Goal: Transaction & Acquisition: Purchase product/service

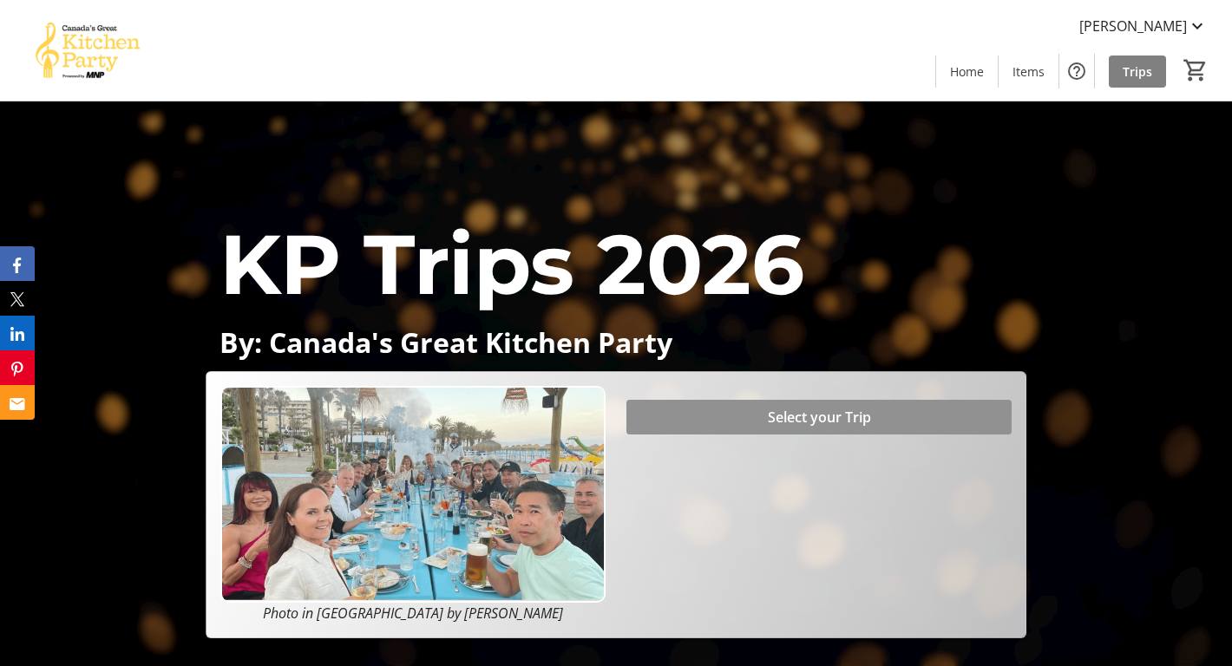
click at [803, 414] on span "Select your Trip" at bounding box center [819, 417] width 103 height 21
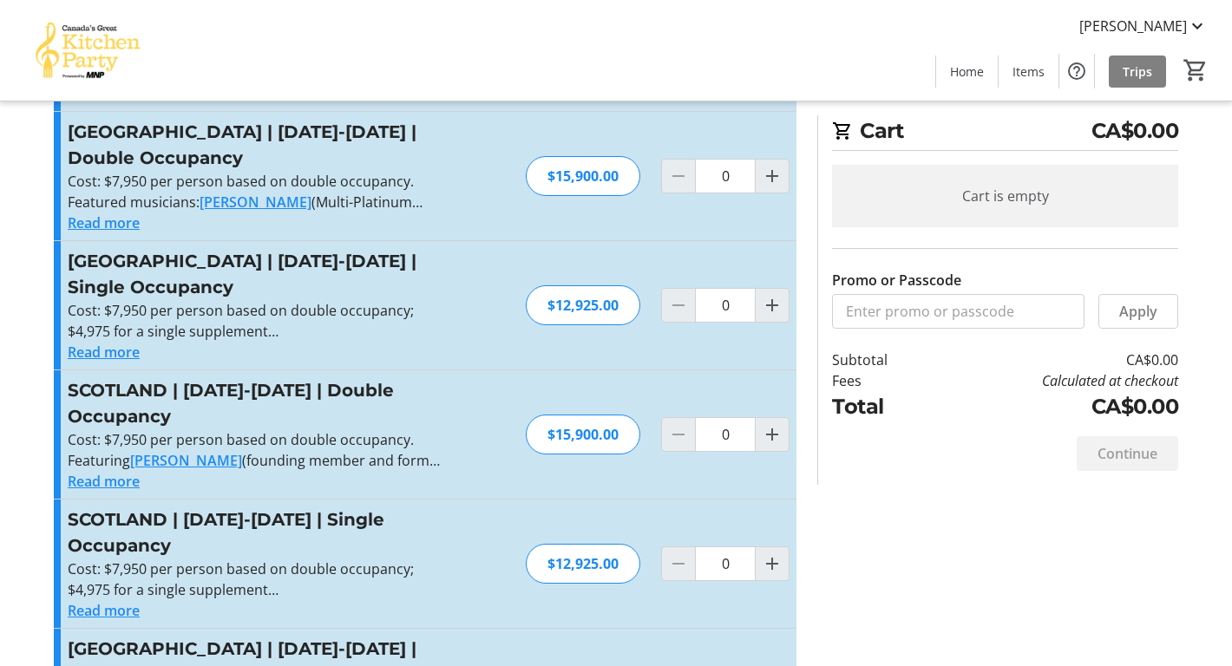
scroll to position [292, 0]
click at [767, 423] on mat-icon "Increment by one" at bounding box center [772, 433] width 21 height 21
type input "1"
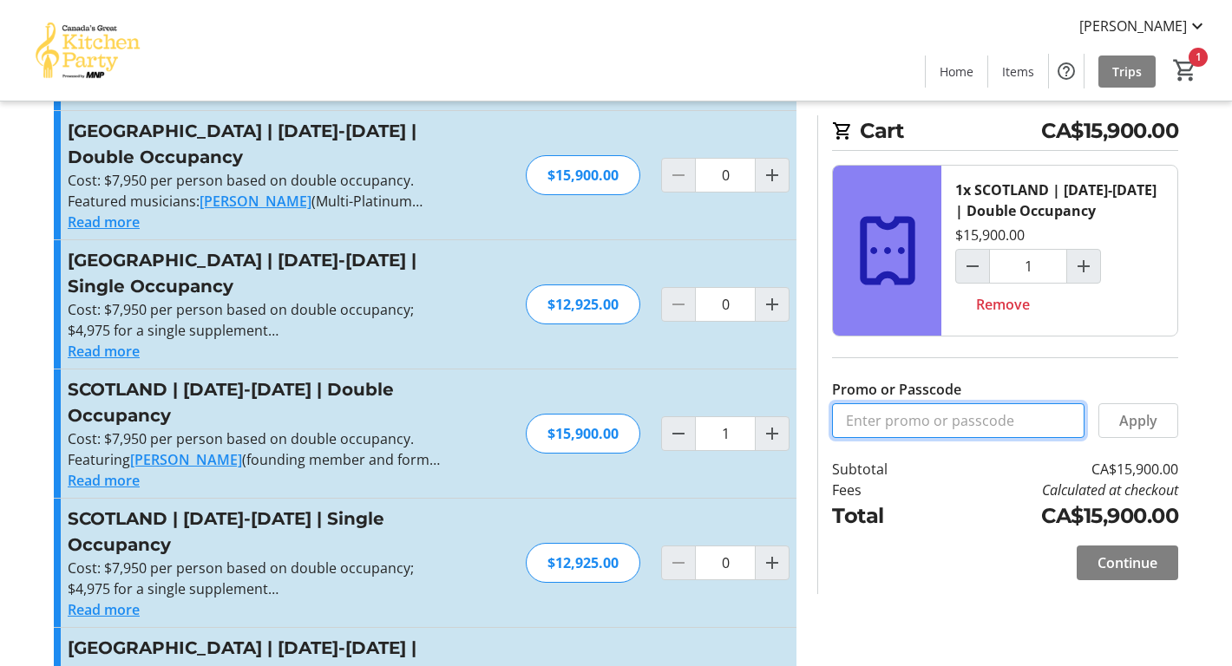
click at [843, 418] on input "Promo or Passcode" at bounding box center [958, 420] width 252 height 35
type input "BALANCE2026"
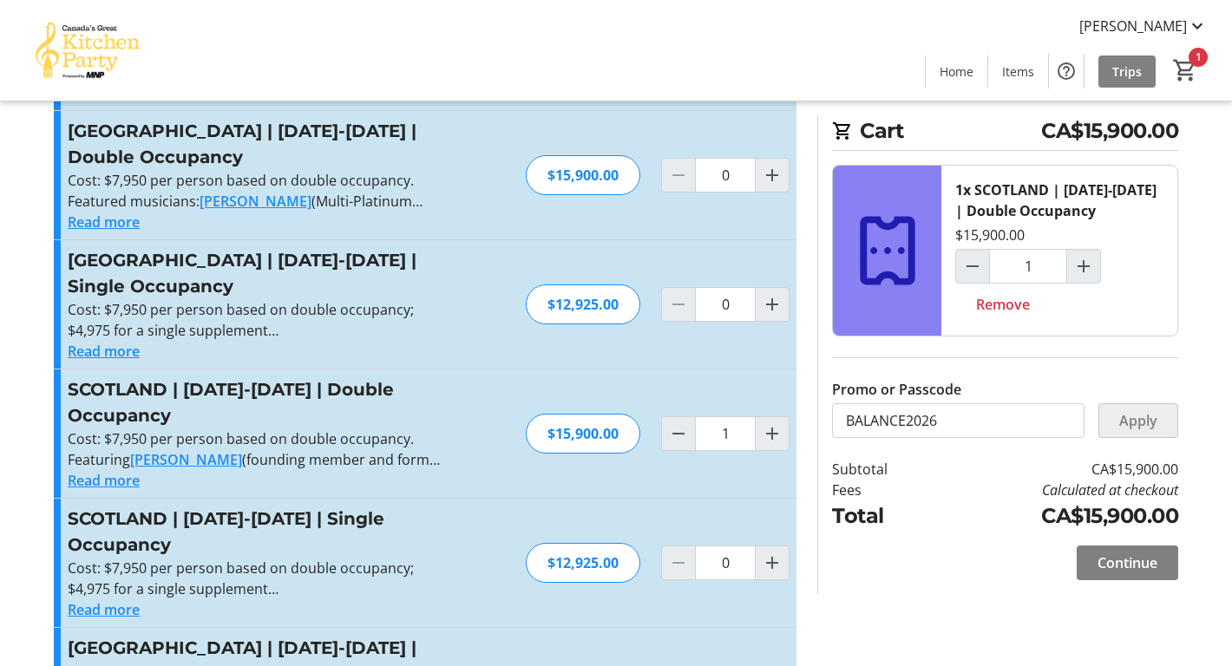
click at [1127, 426] on span "Apply" at bounding box center [1138, 420] width 38 height 21
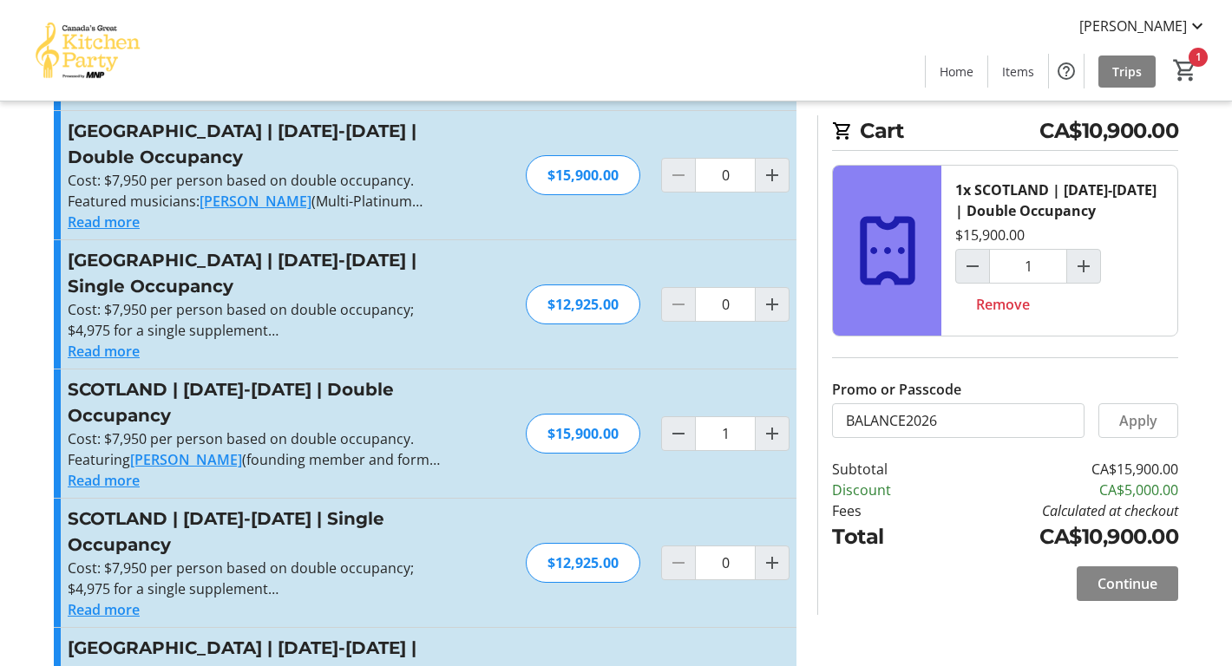
click at [1137, 581] on span "Continue" at bounding box center [1128, 583] width 60 height 21
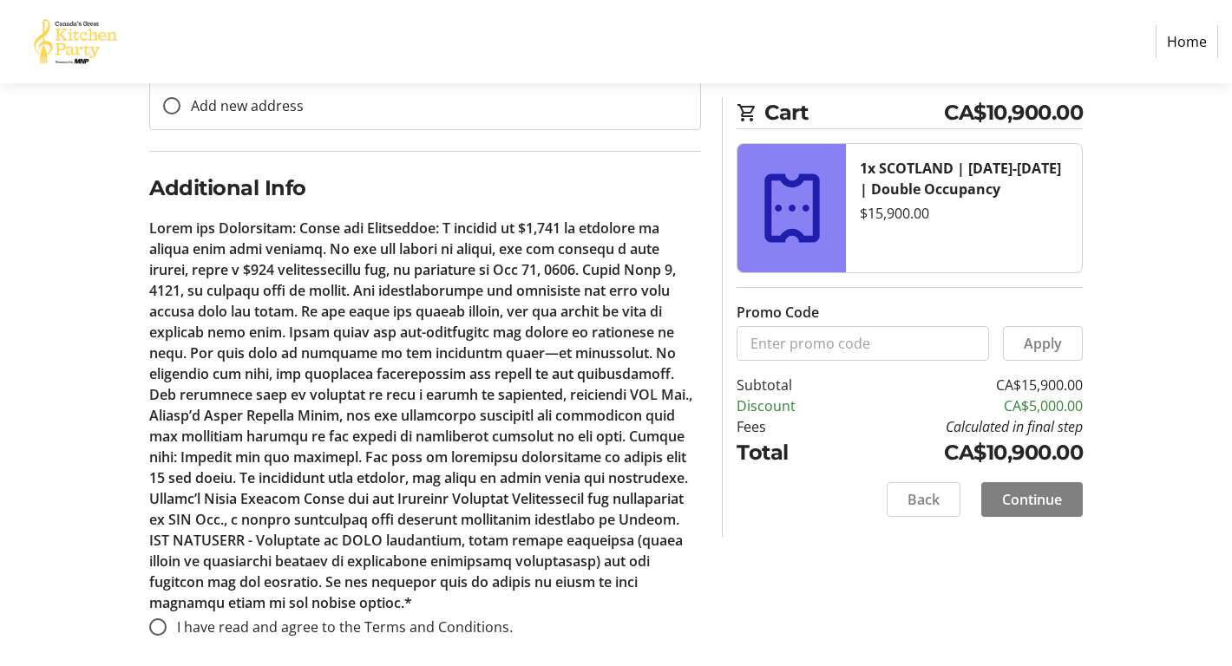
scroll to position [724, 0]
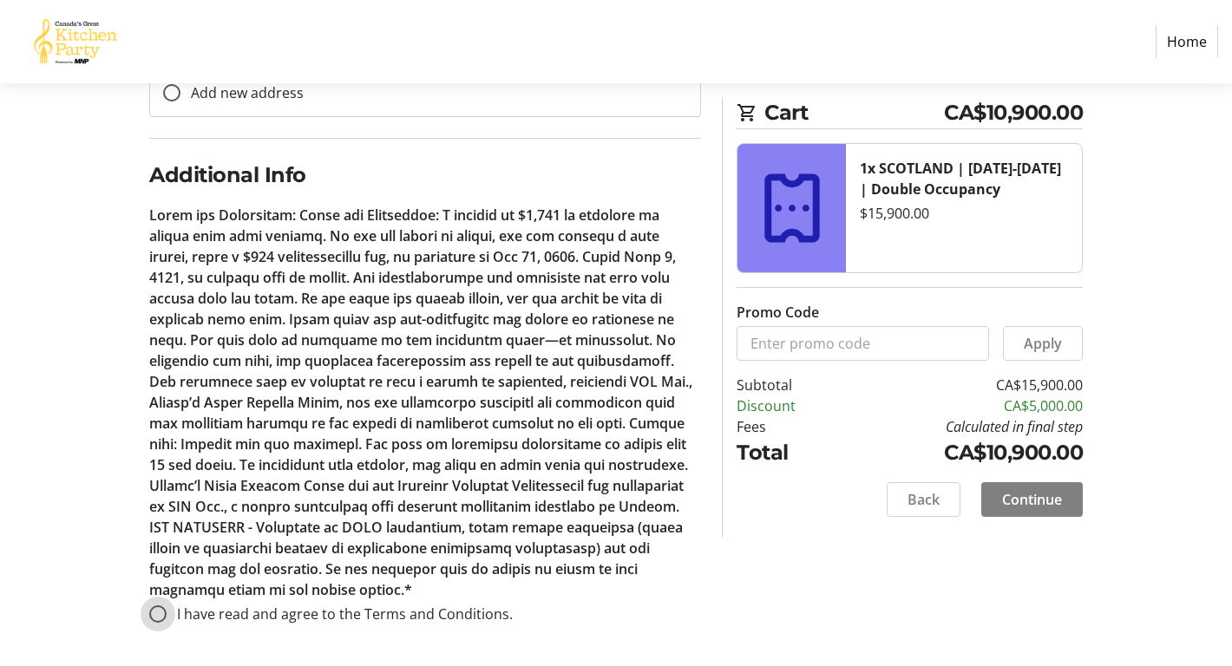
click at [154, 611] on input "I have read and agree to the Terms and Conditions." at bounding box center [157, 614] width 17 height 17
radio input "true"
click at [1041, 497] on span "Continue" at bounding box center [1032, 499] width 60 height 21
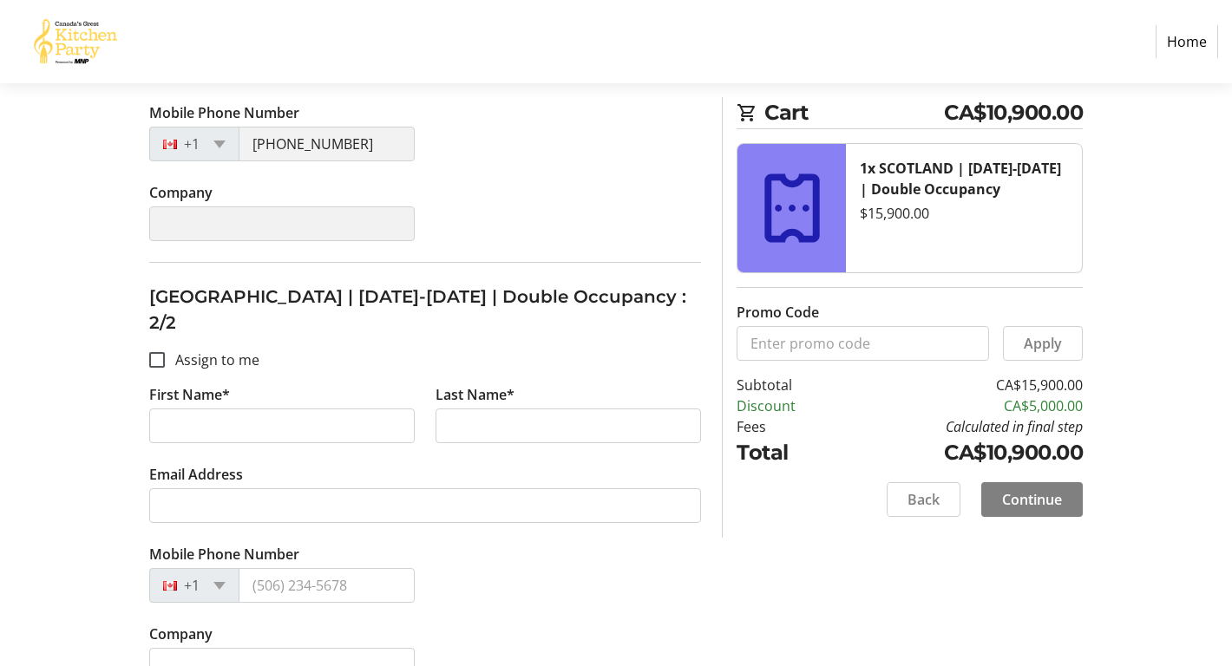
scroll to position [538, 0]
click at [154, 351] on input "Assign to me" at bounding box center [157, 359] width 16 height 16
checkbox input "true"
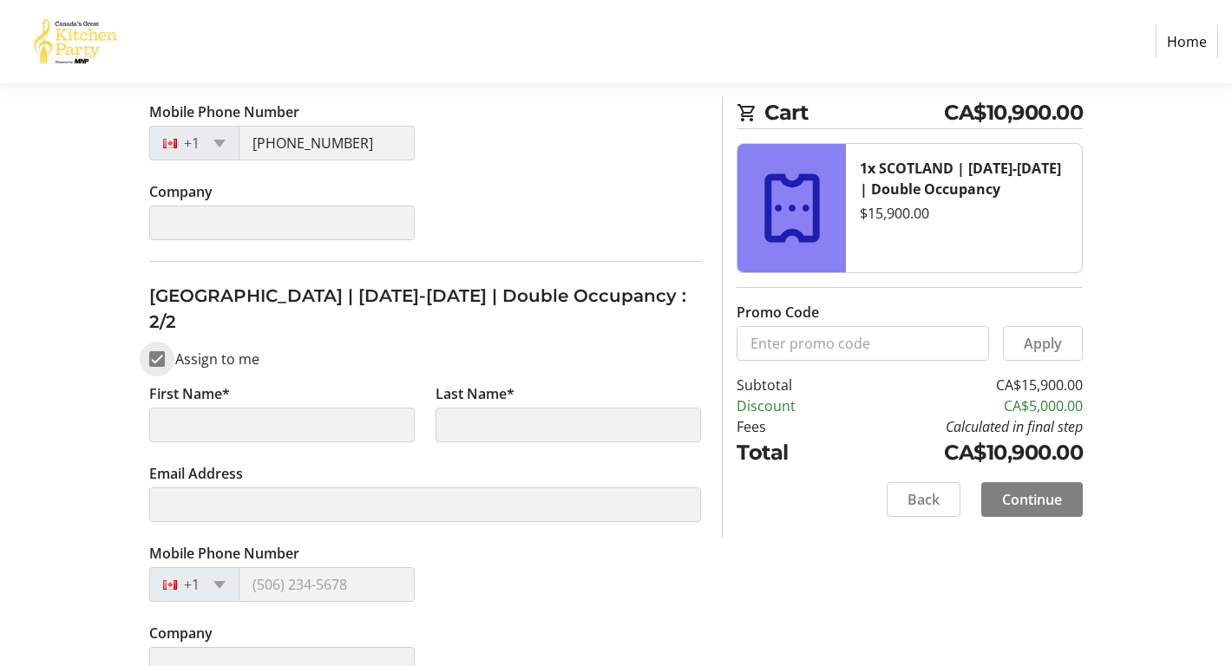
type input "Donald"
type input "Mulrain"
type input "donnymulrain@gmail.com"
type input "(403) 370-2221"
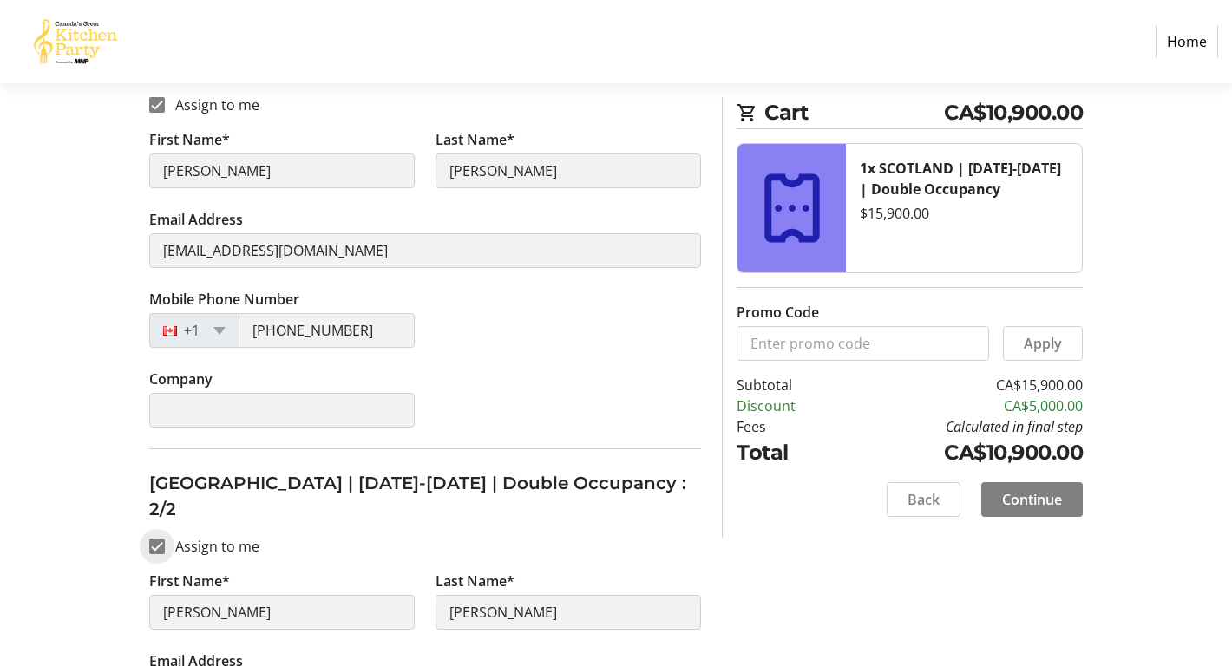
scroll to position [352, 0]
click at [155, 537] on input "Assign to me" at bounding box center [157, 545] width 16 height 16
checkbox input "false"
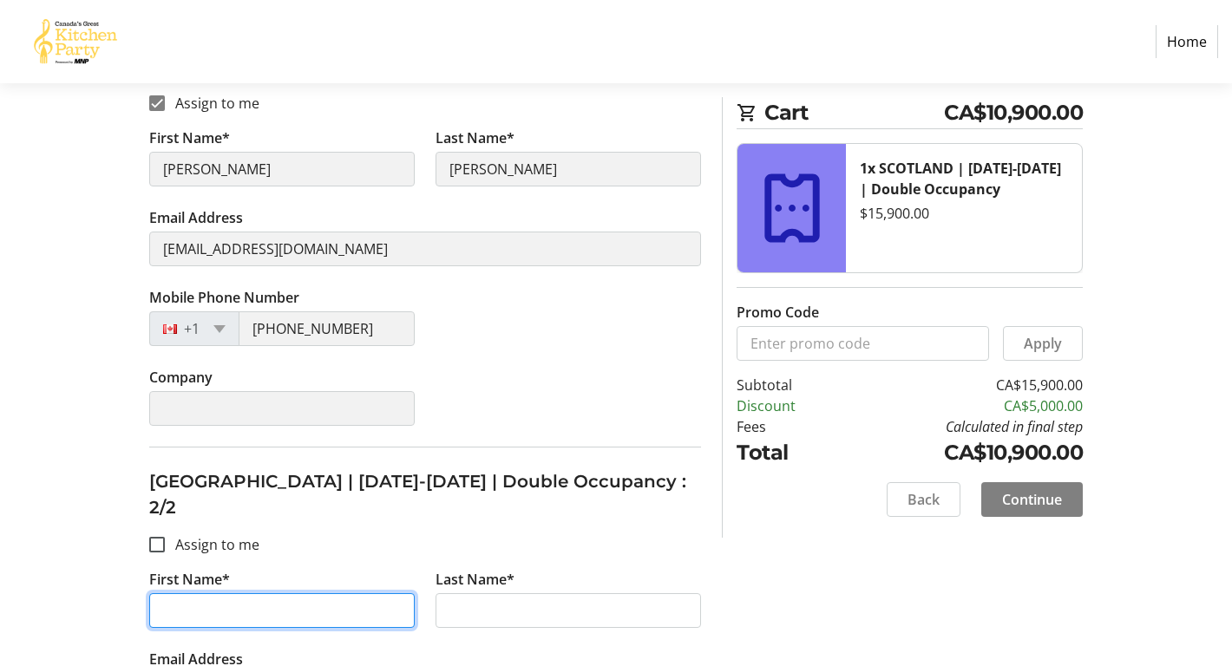
click at [161, 593] on input "First Name*" at bounding box center [281, 610] width 265 height 35
type input "Linda"
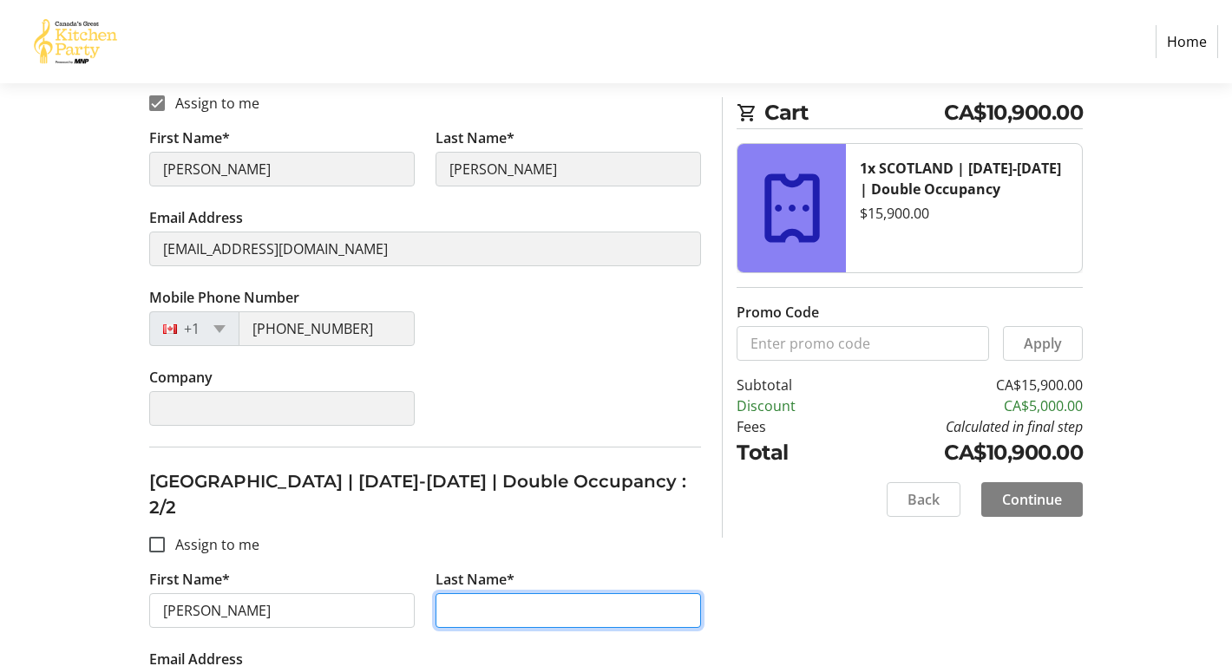
type input "Mulrain"
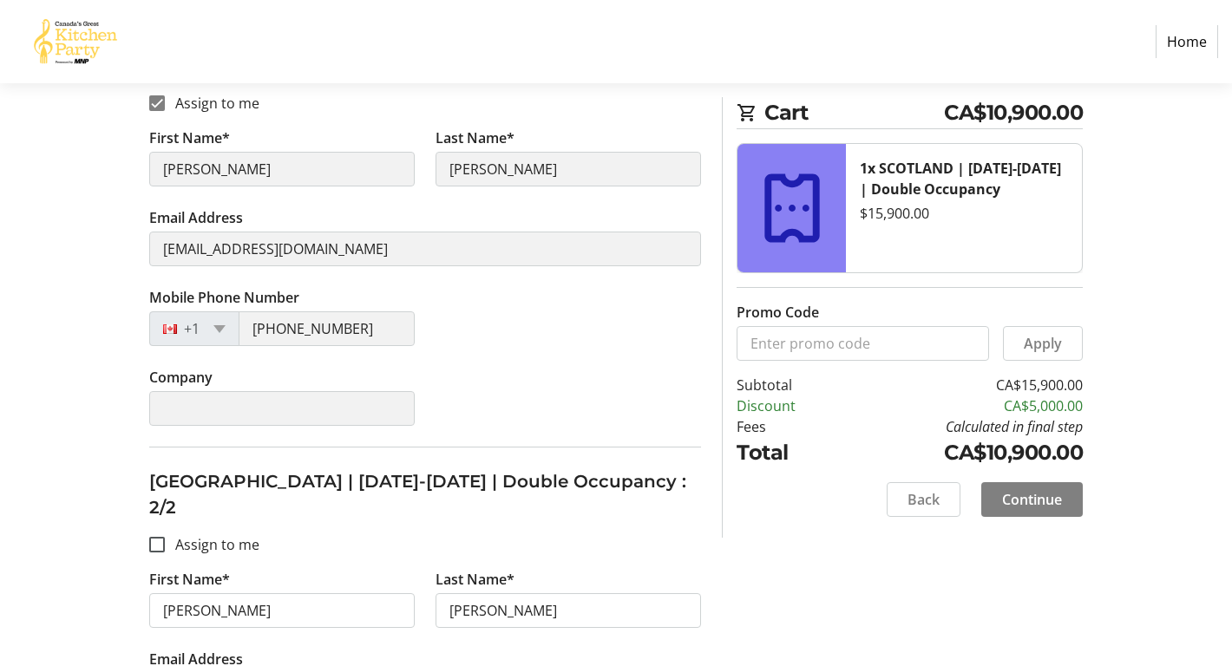
type input "[EMAIL_ADDRESS][DOMAIN_NAME]"
type input "[PHONE_NUMBER]"
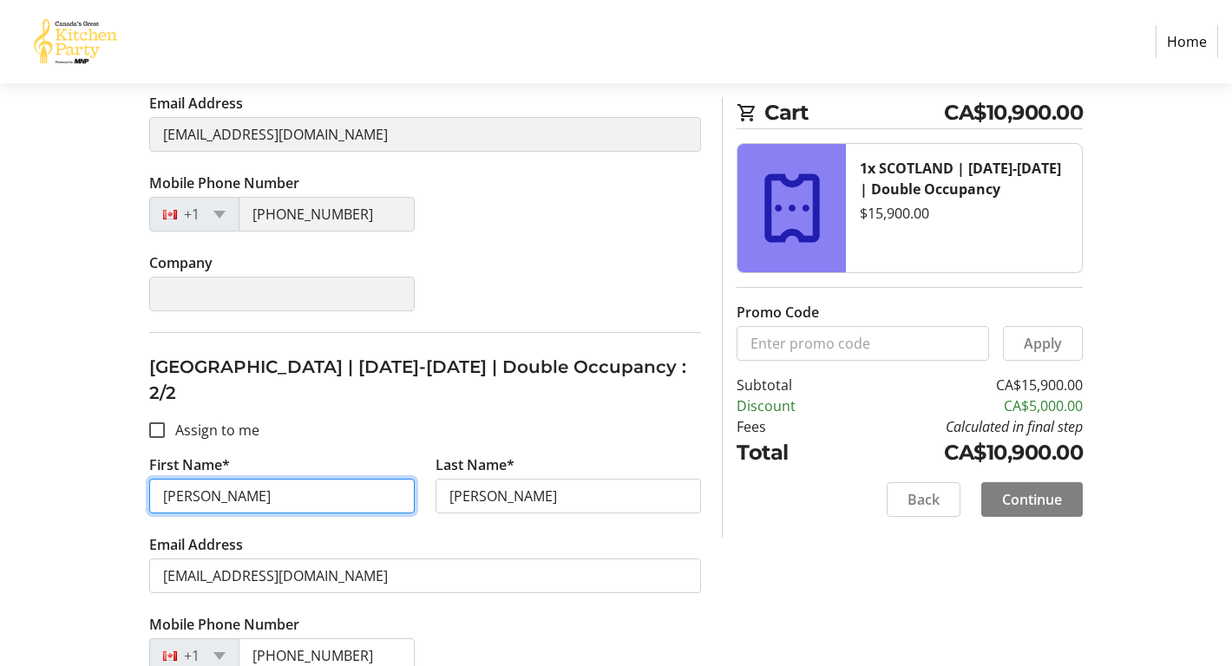
scroll to position [548, 0]
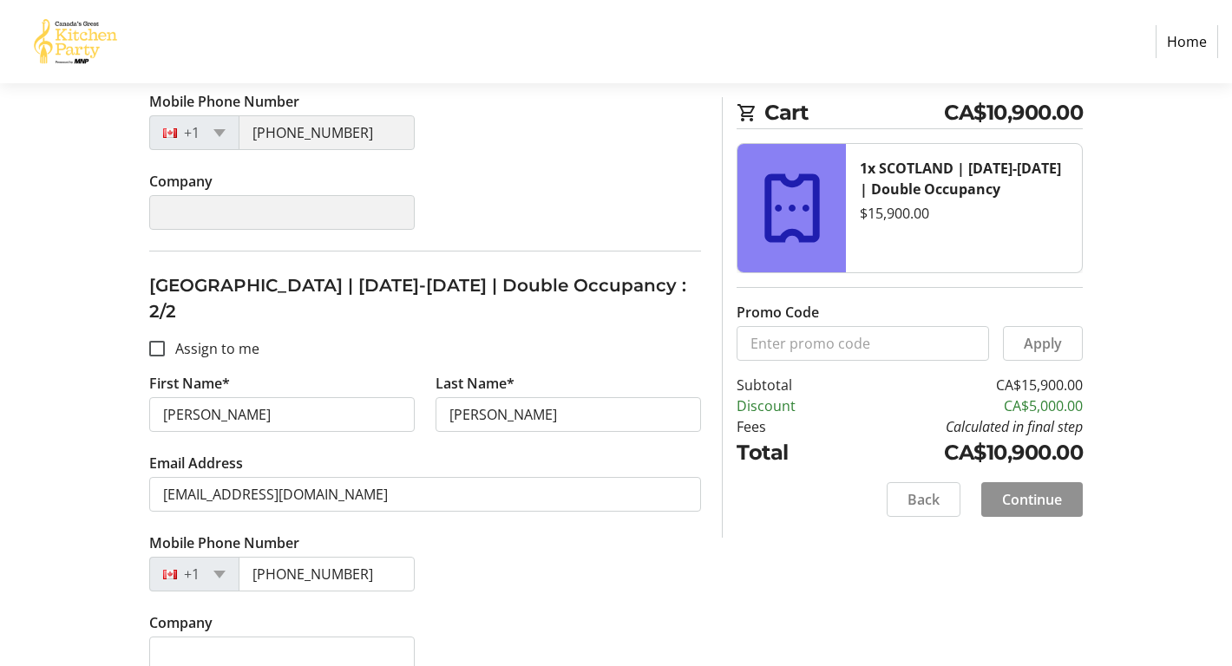
click at [1032, 501] on span "Continue" at bounding box center [1032, 499] width 60 height 21
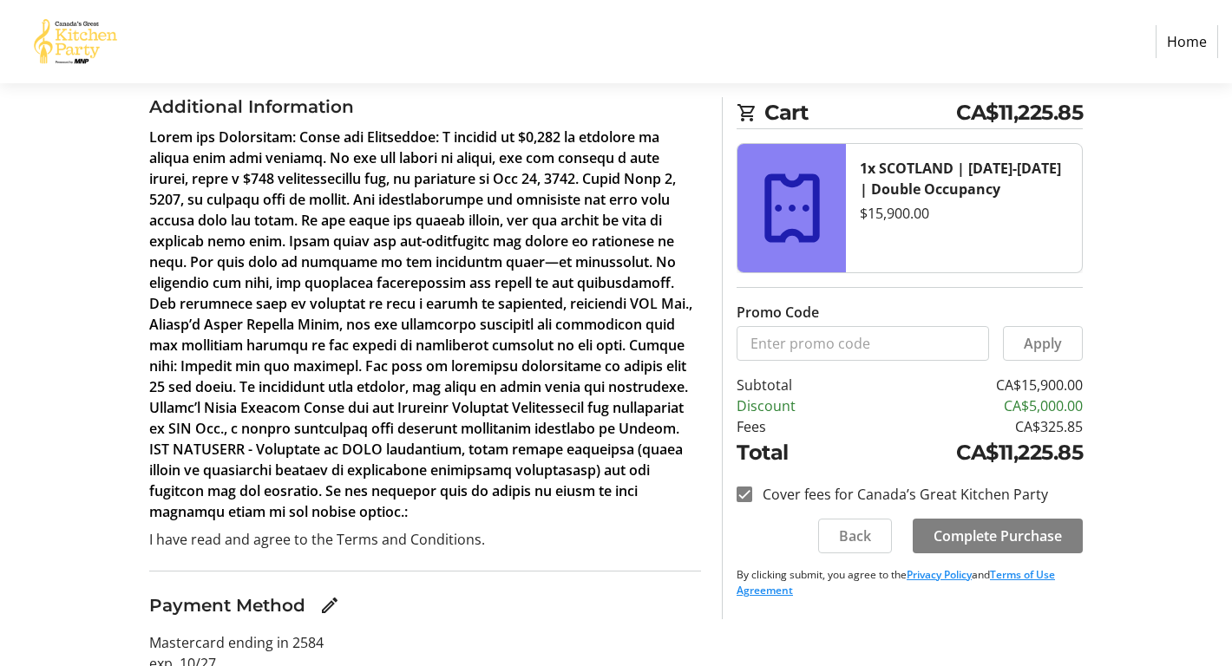
scroll to position [373, 0]
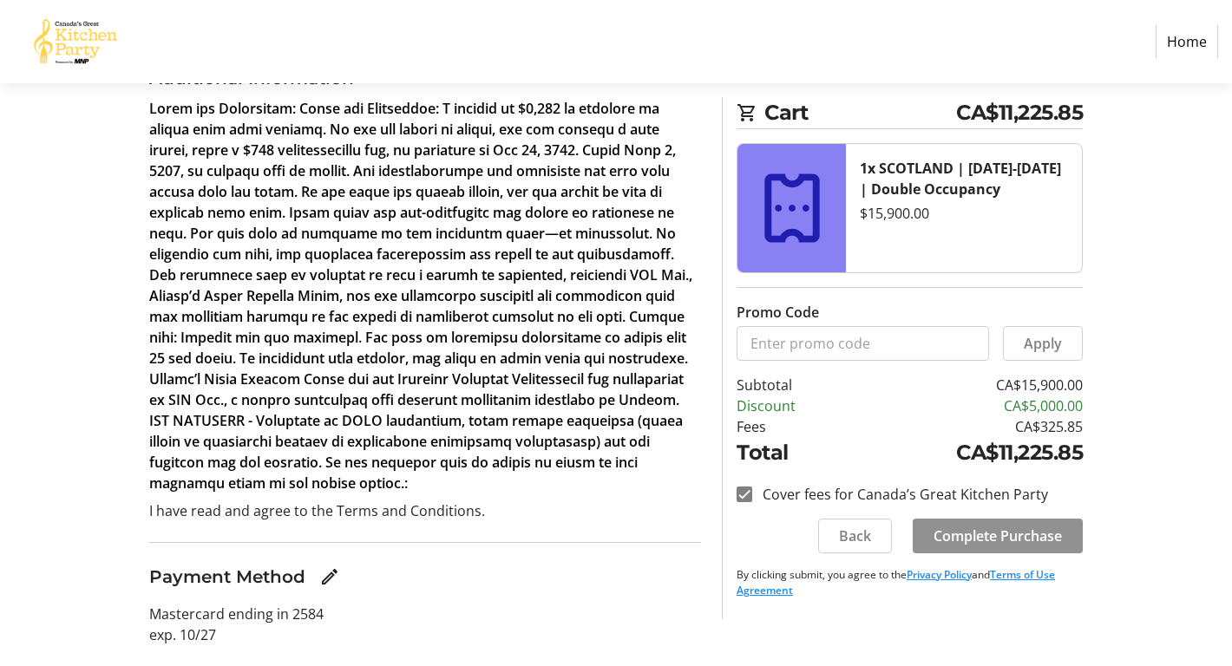
click at [1006, 531] on span "Complete Purchase" at bounding box center [998, 536] width 128 height 21
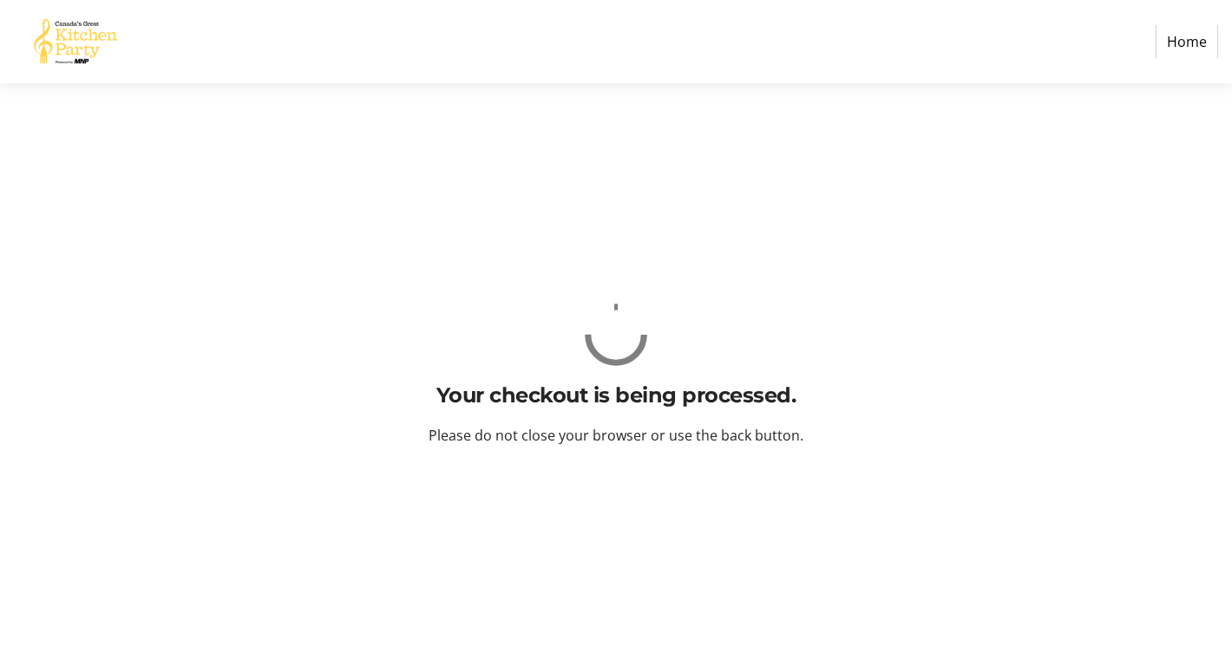
scroll to position [0, 0]
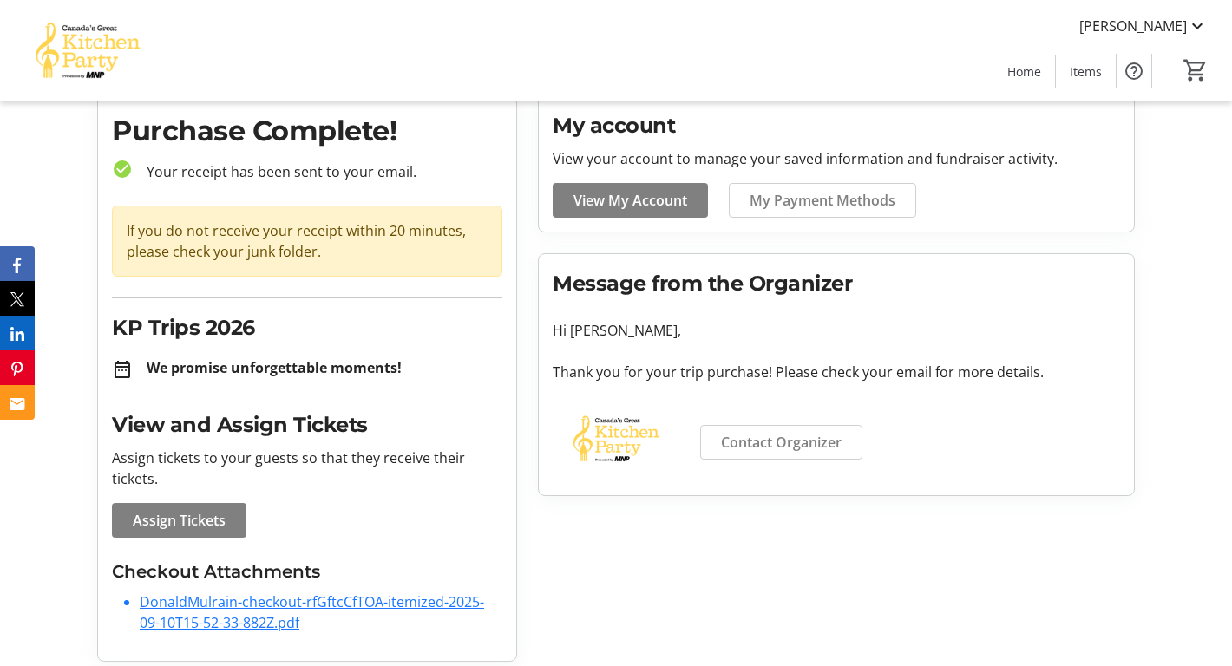
scroll to position [72, 0]
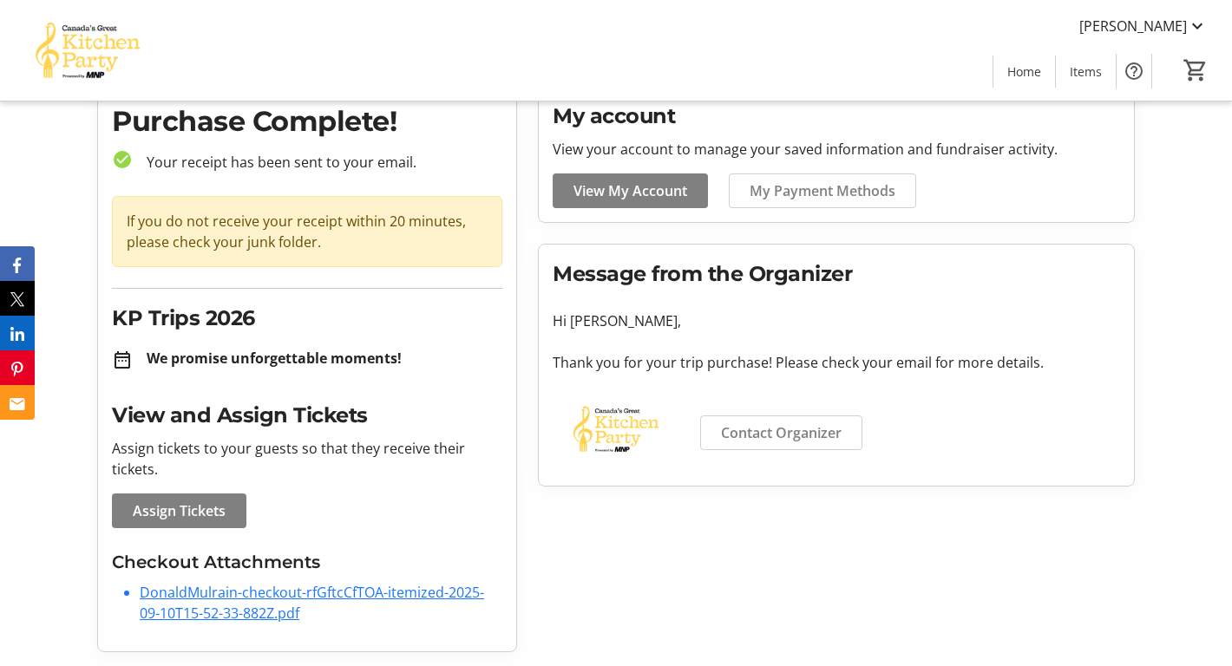
drag, startPoint x: 436, startPoint y: 546, endPoint x: 323, endPoint y: 523, distance: 115.0
click at [323, 523] on div "Purchase Complete! check_circle Your receipt has been sent to your email. If yo…" at bounding box center [307, 369] width 418 height 565
click at [163, 508] on span "Assign Tickets" at bounding box center [179, 511] width 93 height 21
